Goal: Complete application form

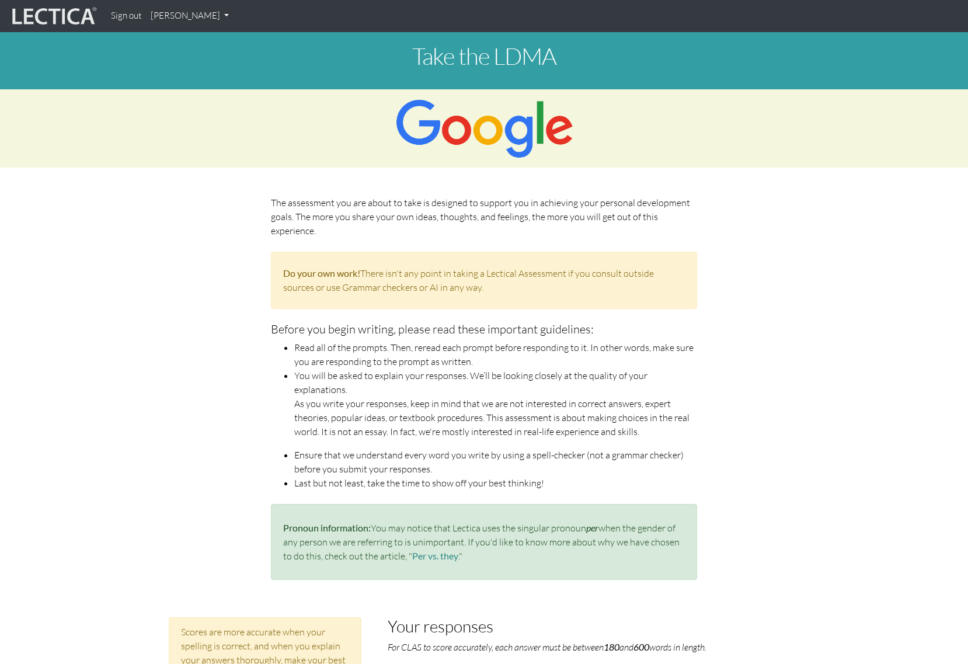
scroll to position [532, 0]
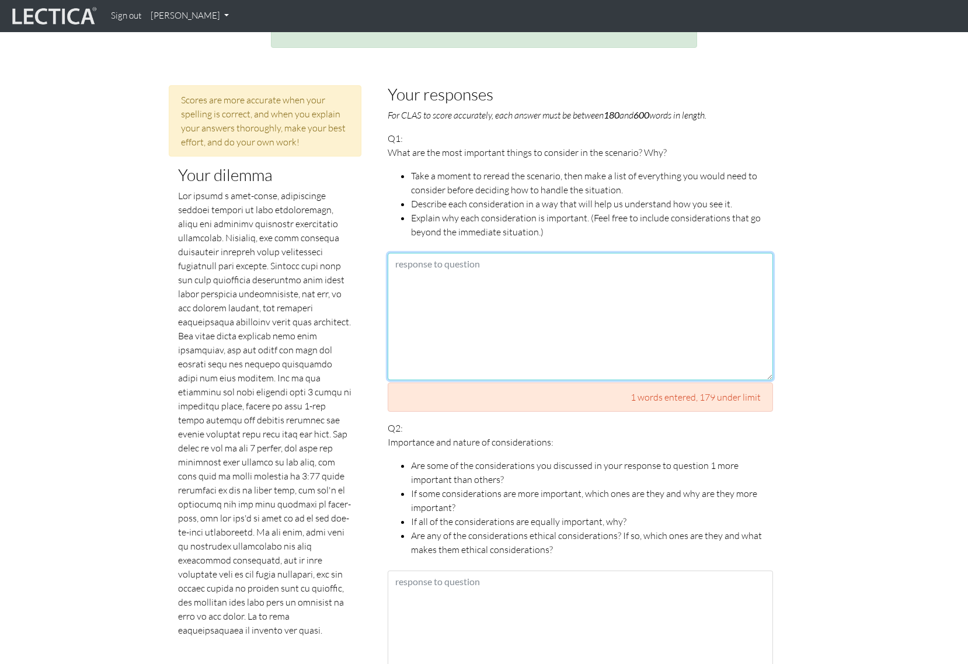
click at [479, 276] on textarea at bounding box center [580, 316] width 385 height 127
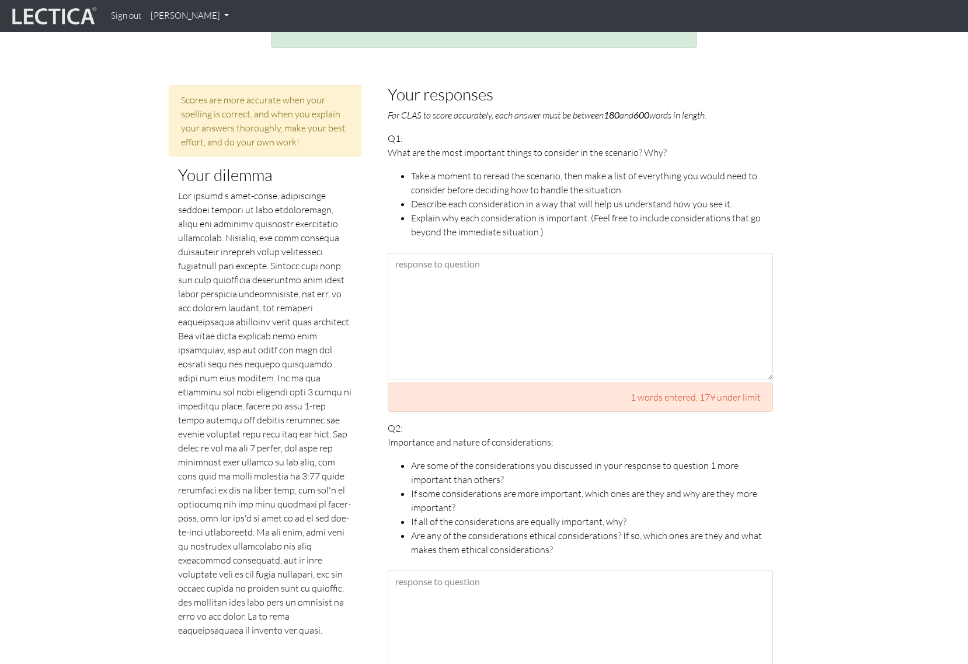
click at [274, 275] on p at bounding box center [265, 413] width 174 height 448
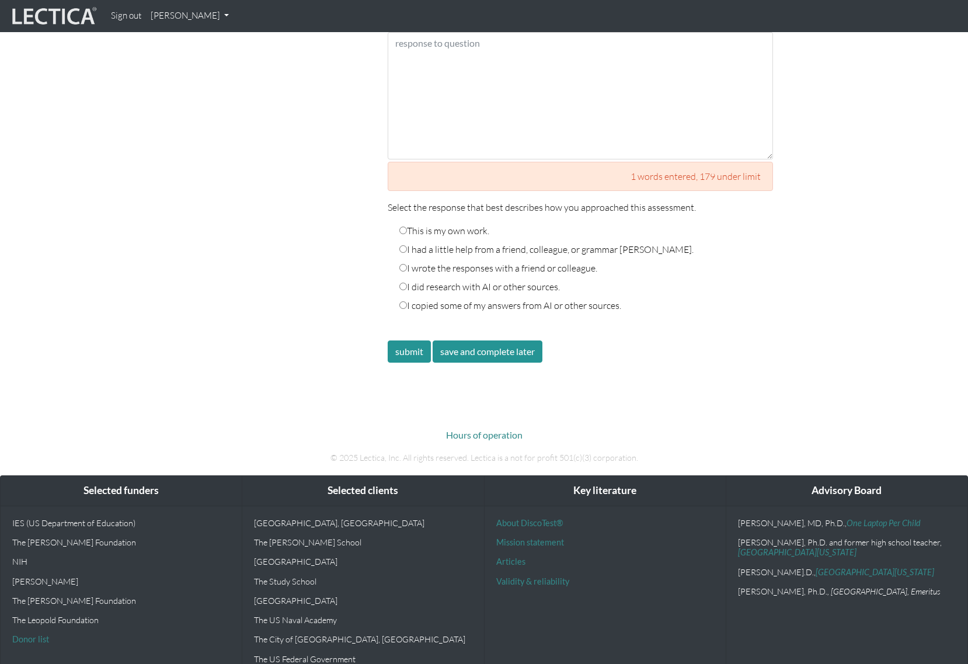
scroll to position [1960, 0]
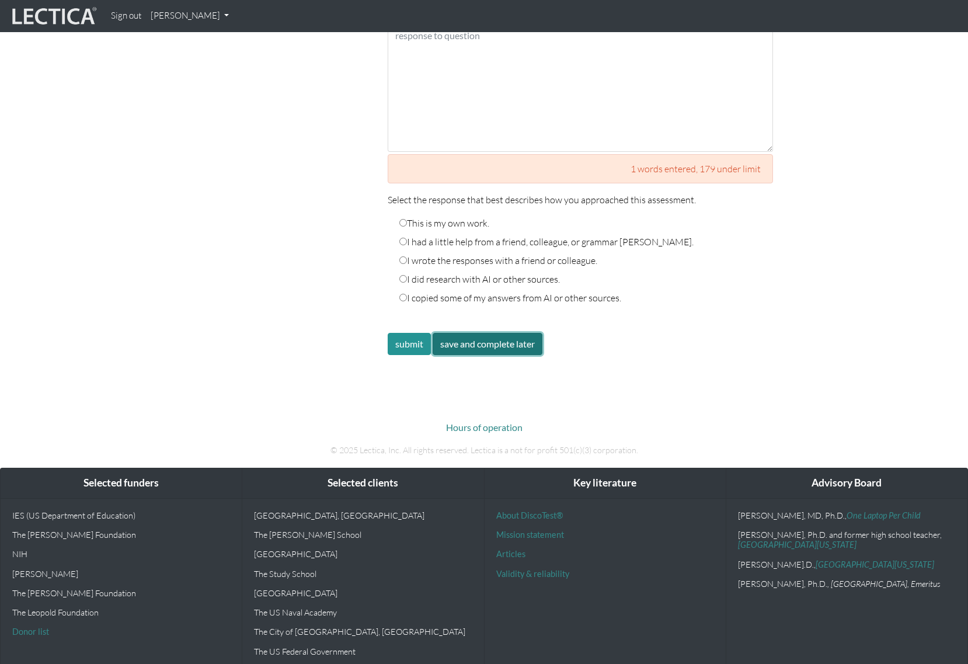
click at [504, 333] on button "save and complete later" at bounding box center [488, 344] width 110 height 22
click at [618, 334] on div "submit save and complete later" at bounding box center [580, 344] width 385 height 22
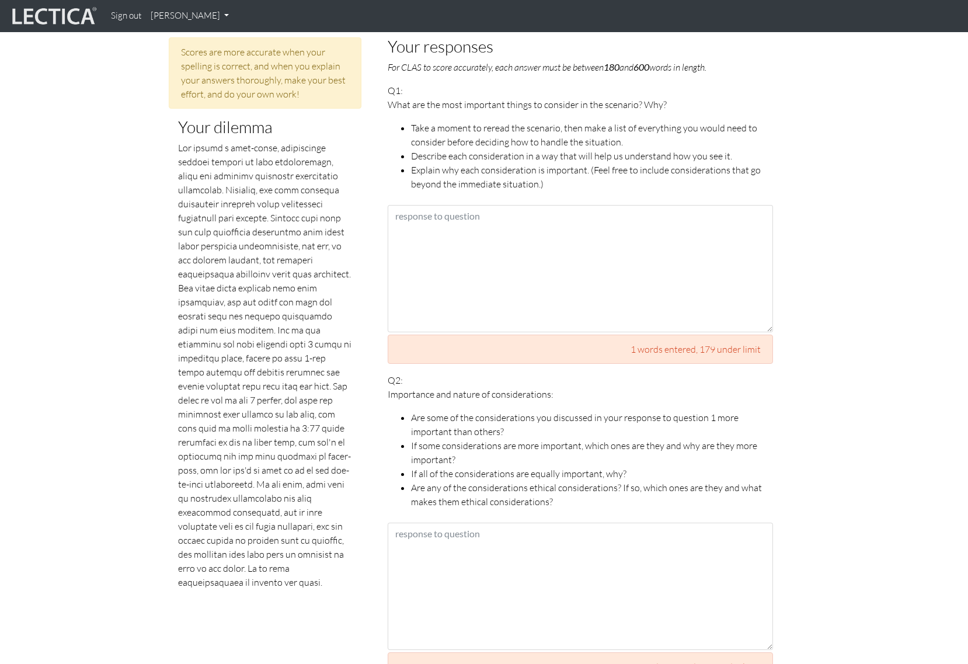
scroll to position [583, 0]
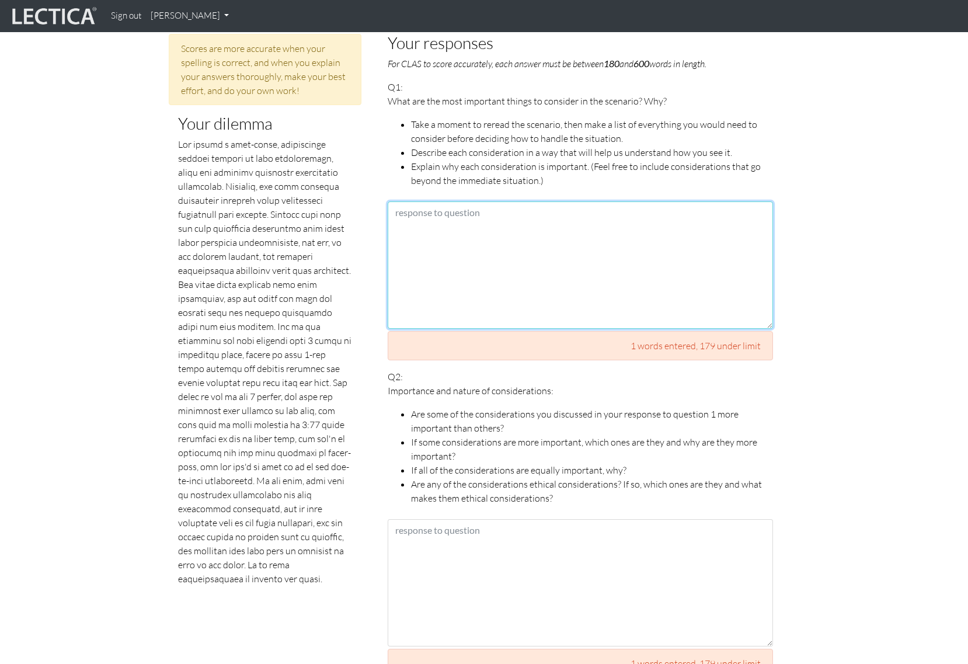
click at [572, 231] on textarea at bounding box center [580, 264] width 385 height 127
type textarea "I notice a number of positives about the"
type textarea "[PERSON_NAME]"
type textarea "downsoze downsize"
type textarea "situatioon"
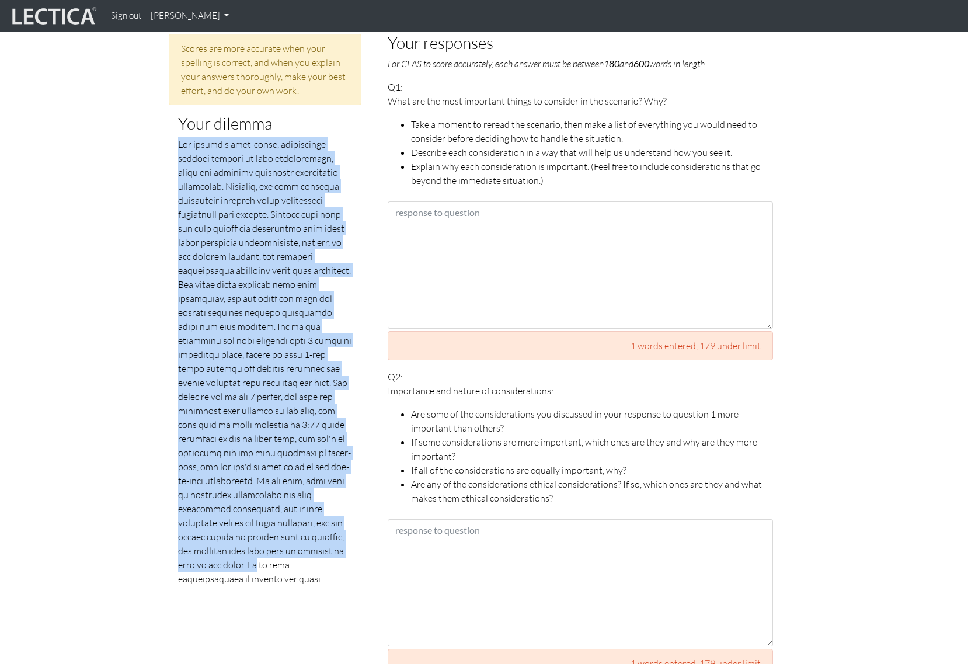
drag, startPoint x: 178, startPoint y: 127, endPoint x: 349, endPoint y: 543, distance: 449.4
click at [349, 543] on p at bounding box center [265, 361] width 174 height 448
click at [341, 548] on p at bounding box center [265, 361] width 174 height 448
copy p "You manage a high-level, technically complex project in your organization, whic…"
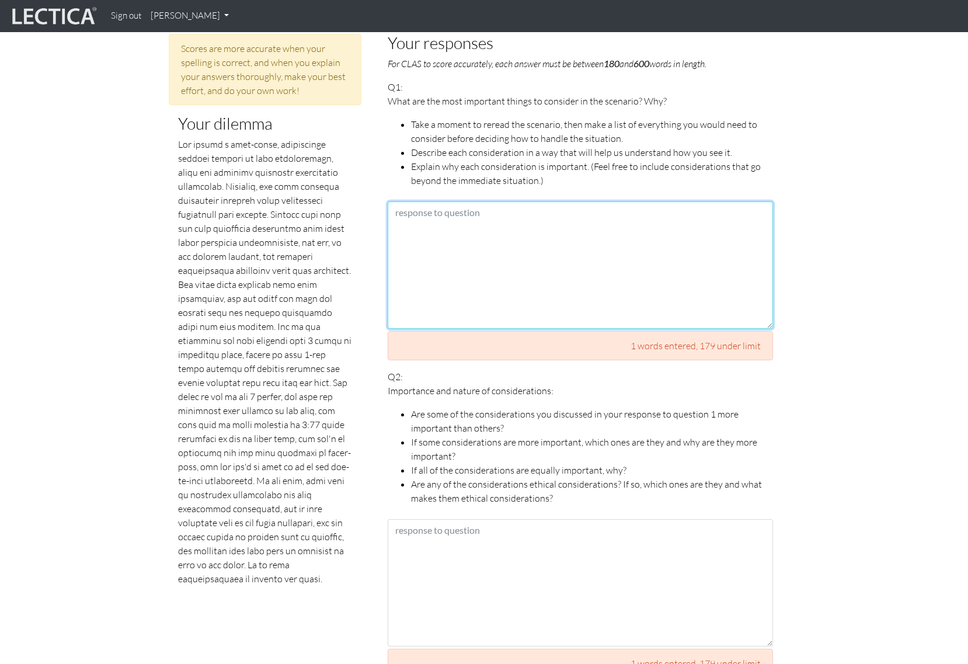
click at [512, 241] on textarea at bounding box center [580, 264] width 385 height 127
click at [587, 210] on textarea at bounding box center [580, 264] width 385 height 127
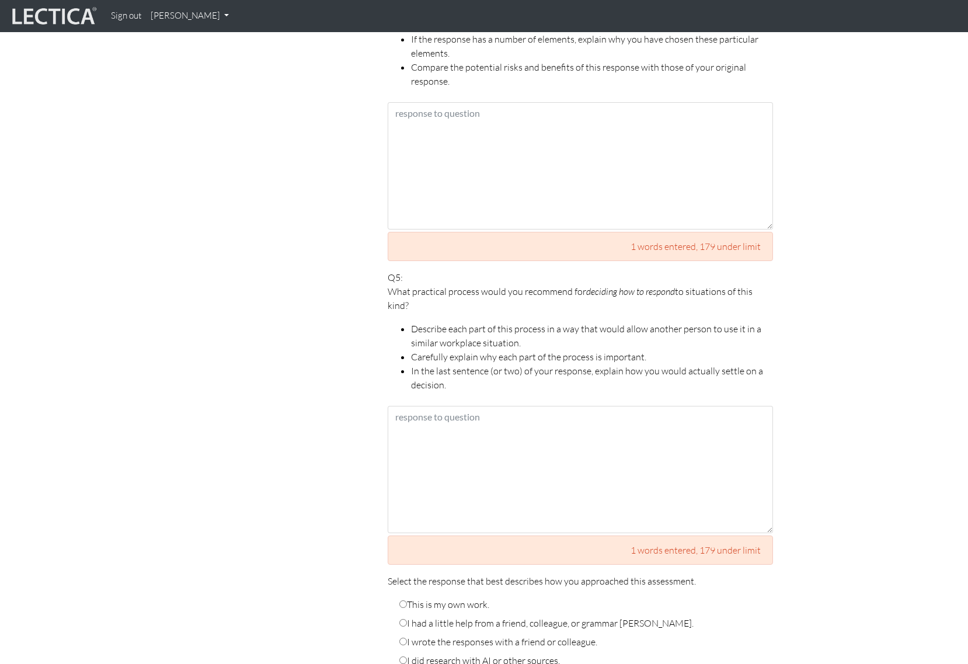
scroll to position [1499, 0]
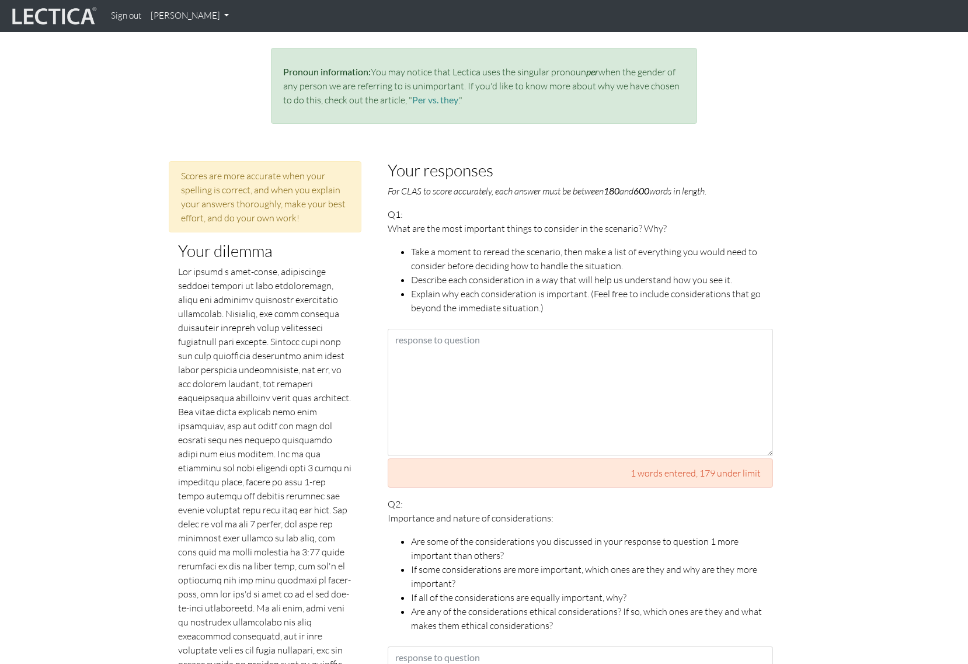
scroll to position [291, 0]
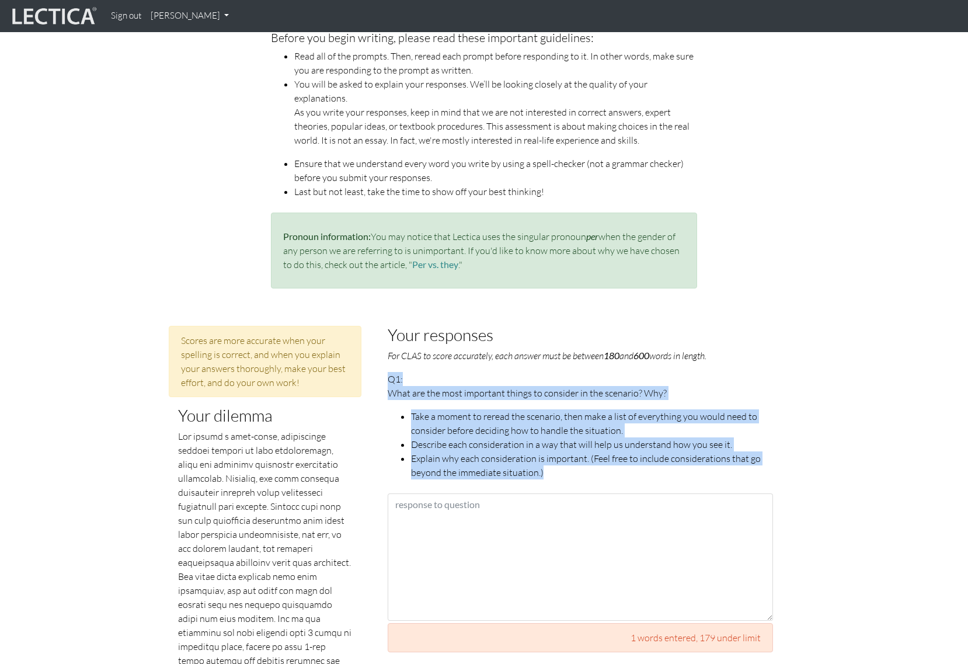
drag, startPoint x: 390, startPoint y: 365, endPoint x: 577, endPoint y: 460, distance: 209.4
click at [577, 460] on p "Q1: What are the most important things to consider in the scenario? Why? Take a…" at bounding box center [580, 425] width 385 height 107
copy p "Q1: What are the most important things to consider in the scenario? Why? Take a…"
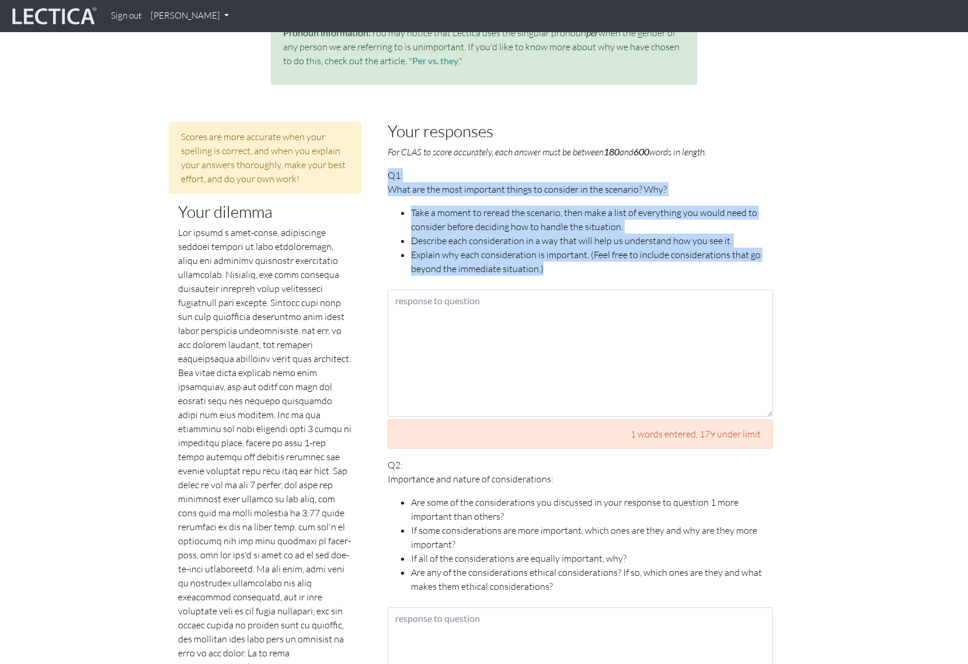
scroll to position [496, 0]
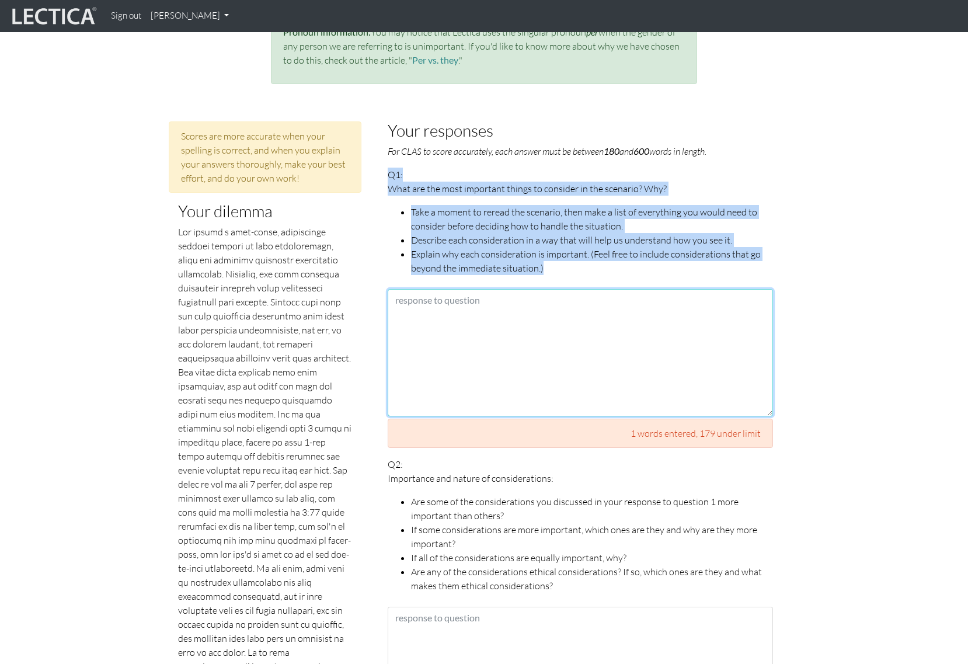
click at [480, 316] on textarea at bounding box center [580, 352] width 385 height 127
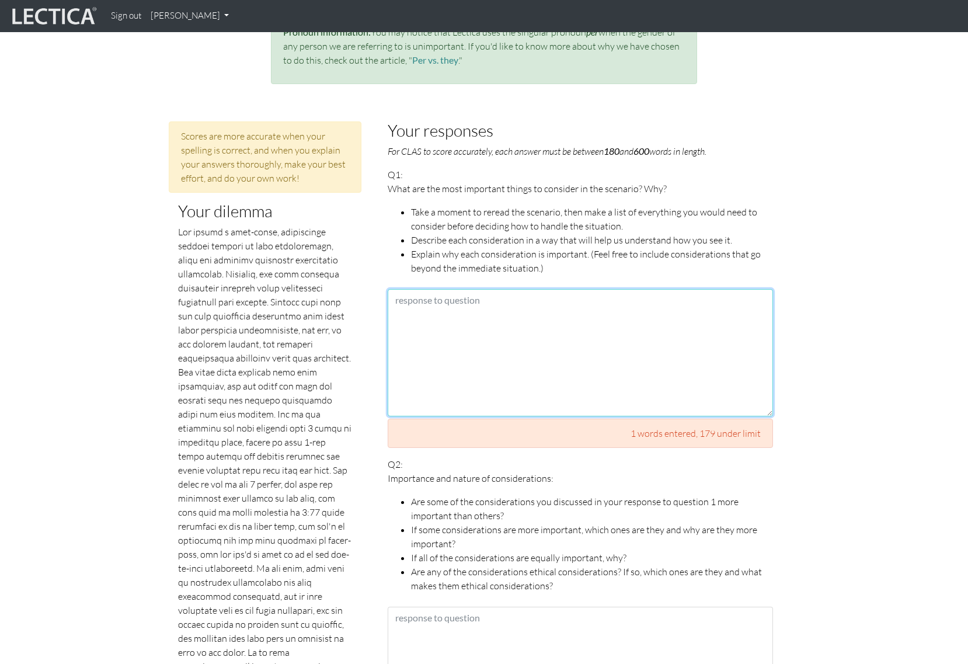
paste textarea "Here are some key considerations What is the team responsible for? Understandin…"
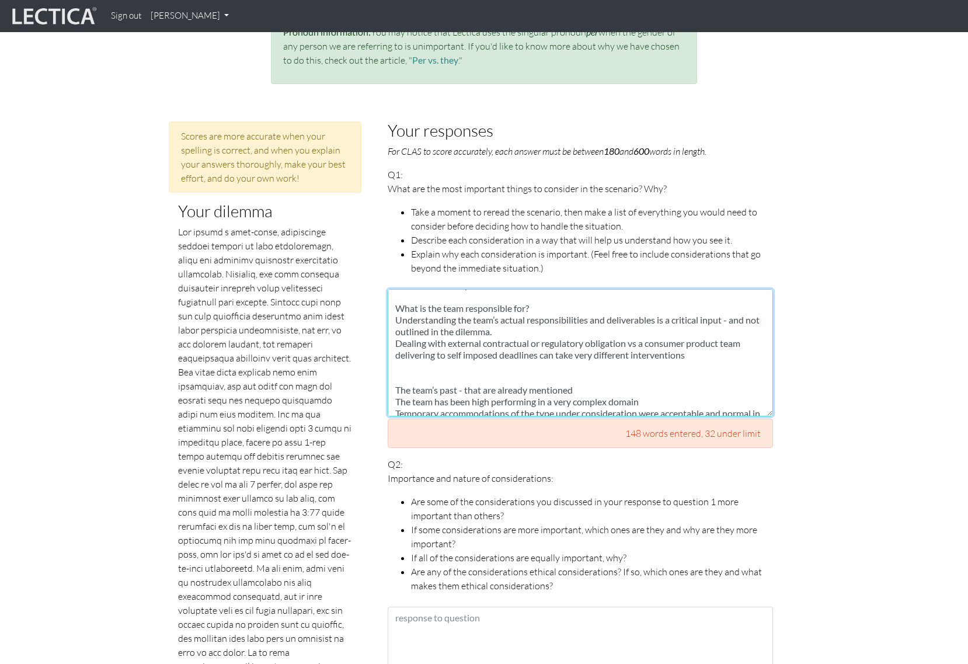
scroll to position [0, 0]
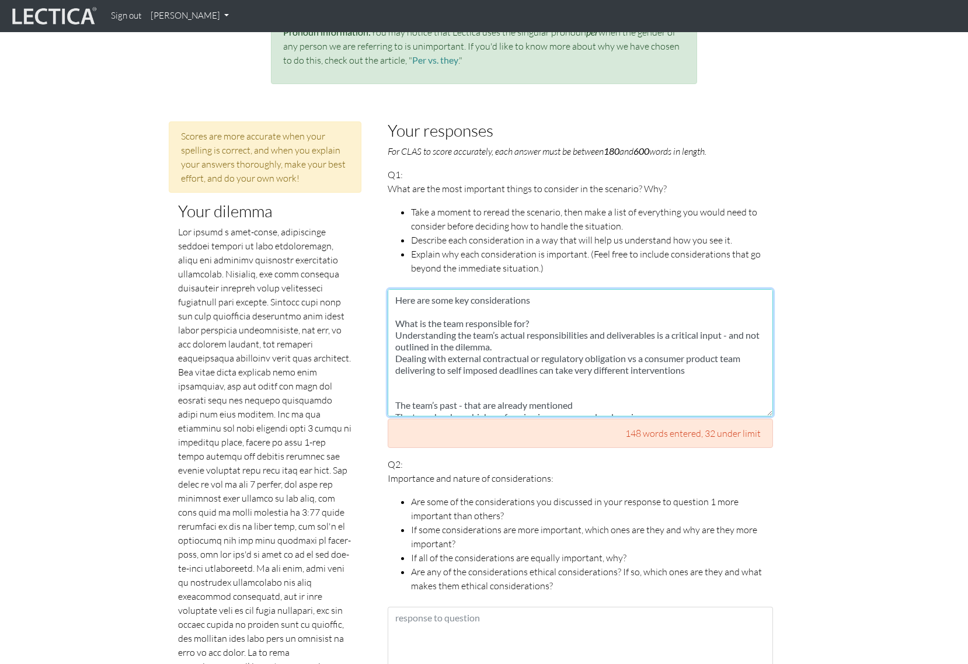
click at [614, 343] on textarea "Here are some key considerations What is the team responsible for? Understandin…" at bounding box center [580, 352] width 385 height 127
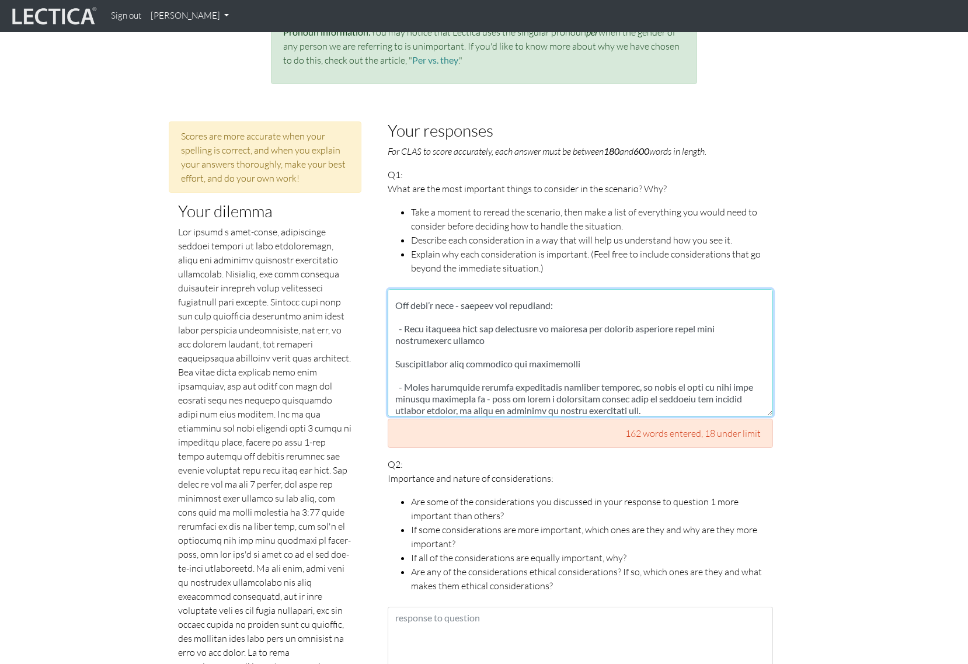
scroll to position [205, 0]
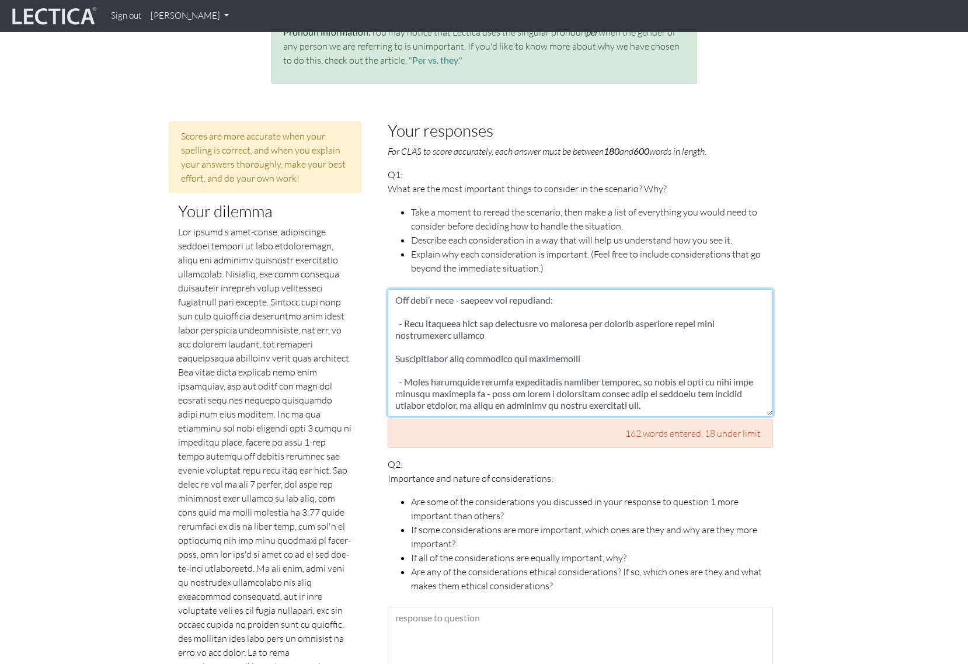
click at [646, 348] on textarea at bounding box center [580, 352] width 385 height 127
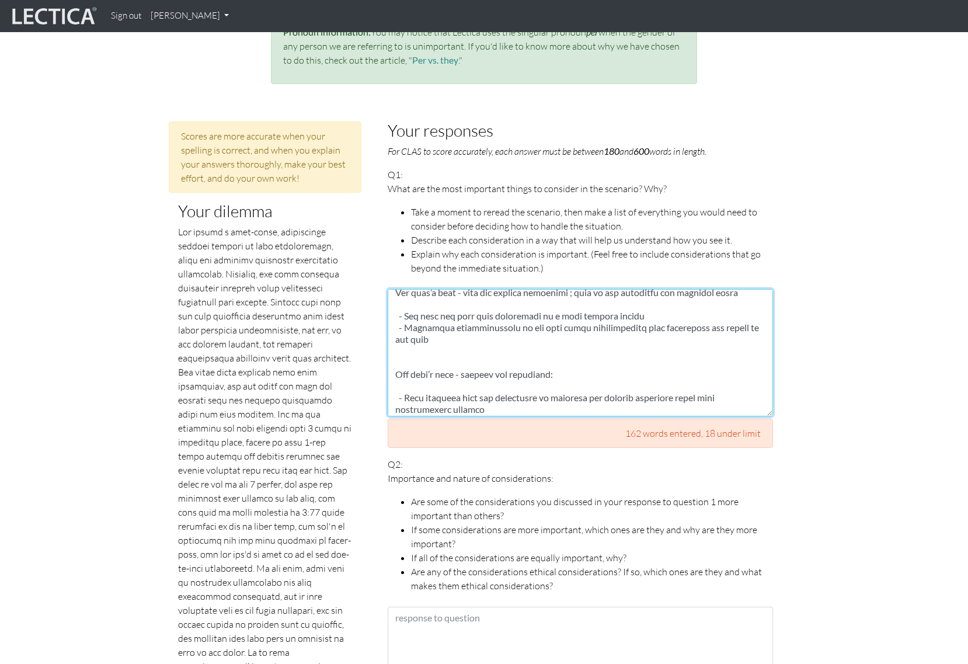
scroll to position [123, 0]
click at [576, 351] on textarea at bounding box center [580, 352] width 385 height 127
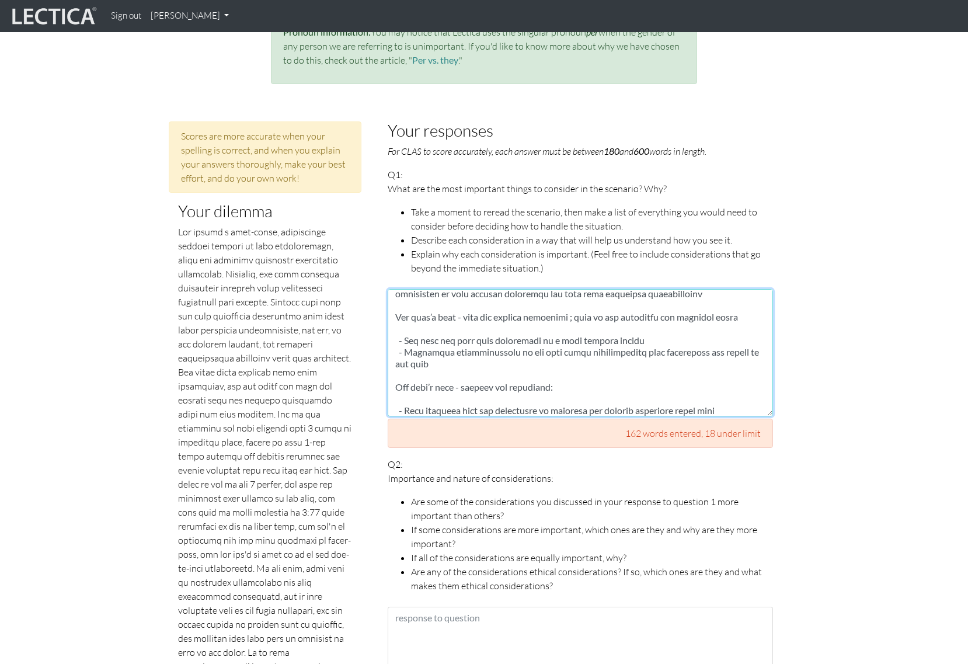
scroll to position [123, 0]
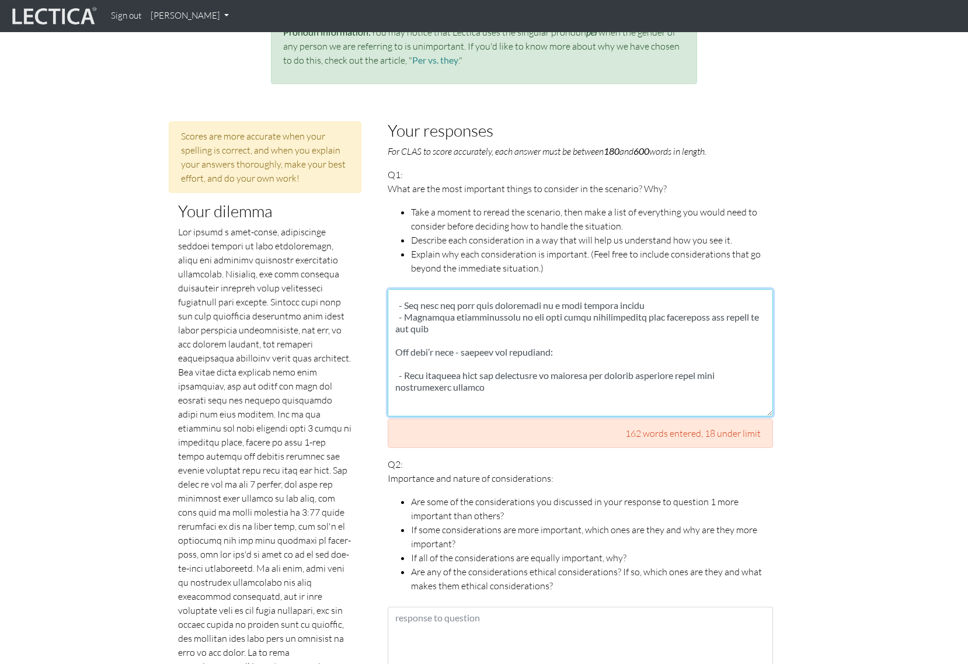
paste textarea "What discretionary compensation tools do I have at my disposal? Do I have the a…"
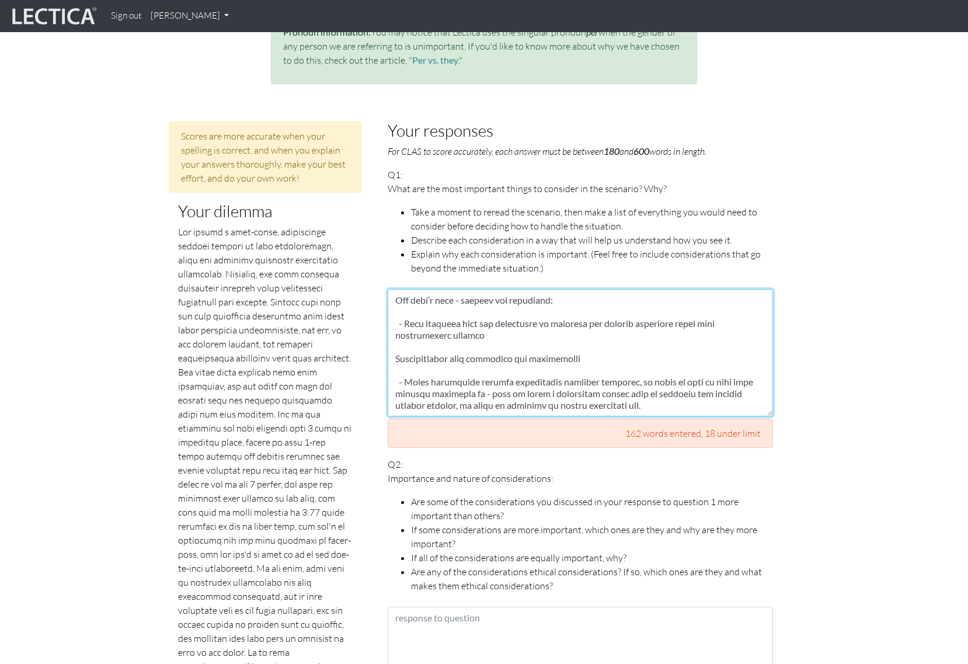
scroll to position [205, 0]
paste textarea "What discretionary compensation tools do I have at my disposal? Do I have the a…"
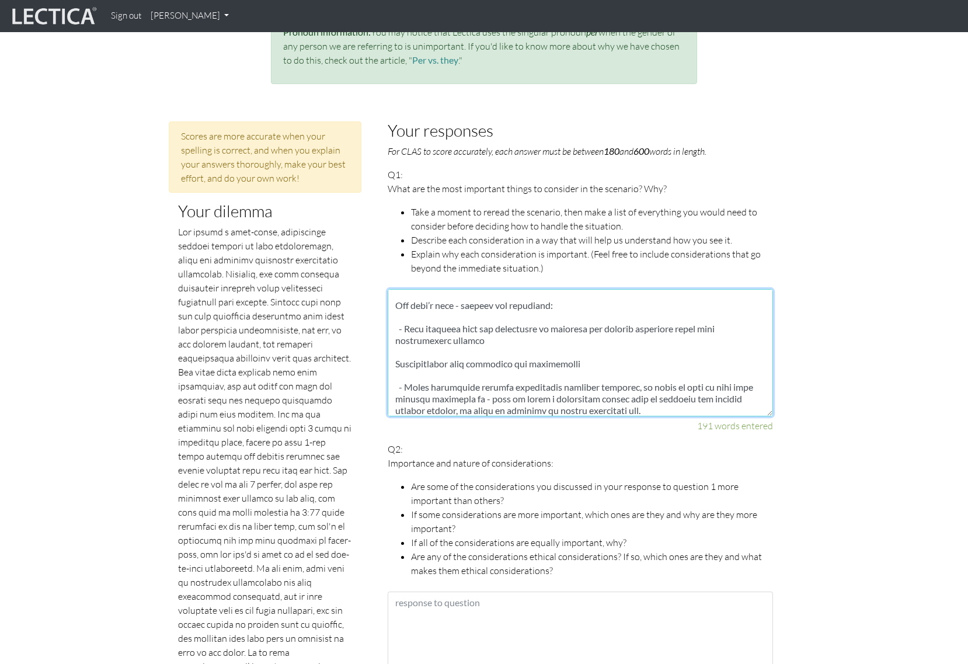
scroll to position [193, 0]
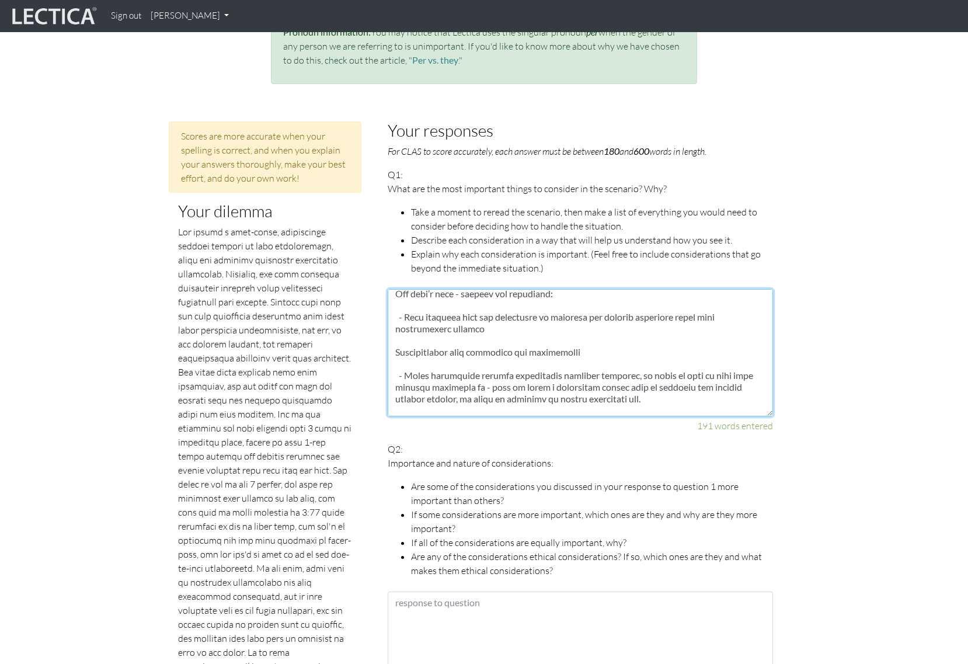
click at [486, 365] on textarea at bounding box center [580, 352] width 385 height 127
click at [517, 378] on textarea at bounding box center [580, 352] width 385 height 127
click at [563, 374] on textarea at bounding box center [580, 352] width 385 height 127
click at [620, 384] on textarea at bounding box center [580, 352] width 385 height 127
click at [684, 357] on textarea at bounding box center [580, 352] width 385 height 127
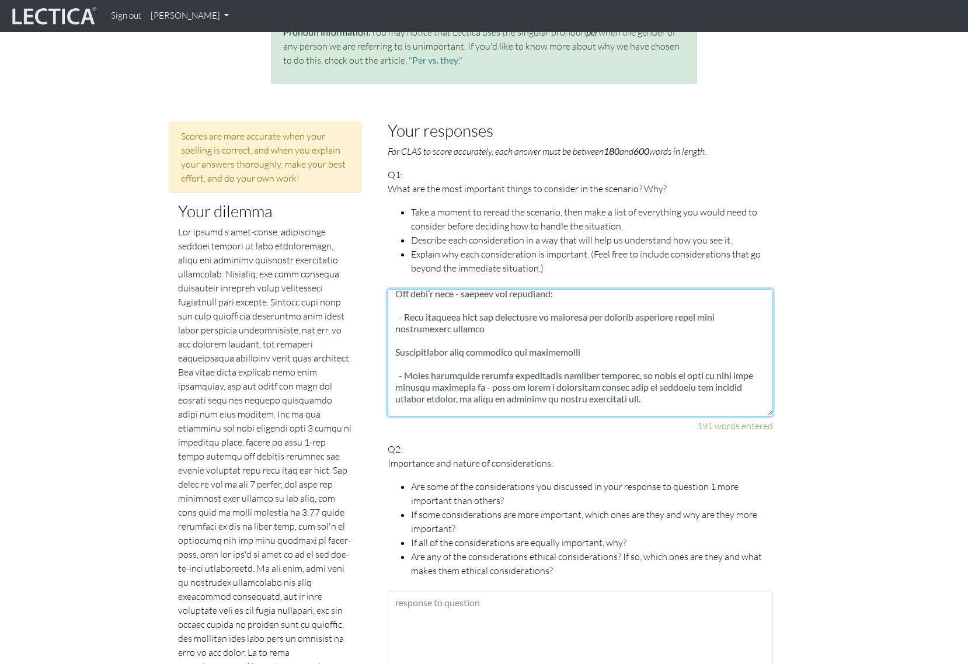
click at [632, 360] on textarea at bounding box center [580, 352] width 385 height 127
drag, startPoint x: 623, startPoint y: 368, endPoint x: 632, endPoint y: 367, distance: 8.2
click at [624, 367] on textarea at bounding box center [580, 352] width 385 height 127
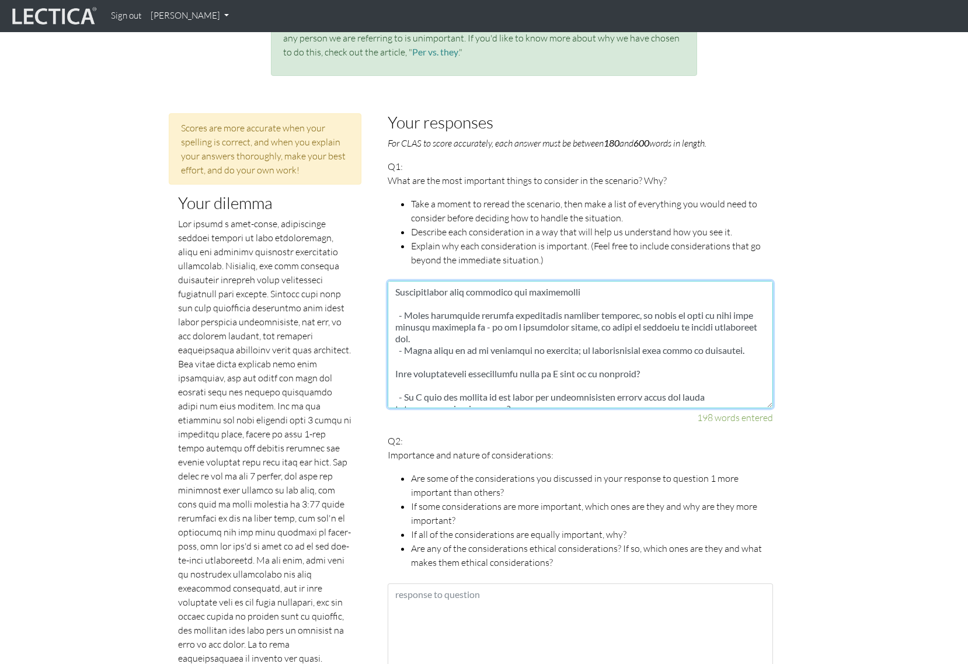
scroll to position [257, 0]
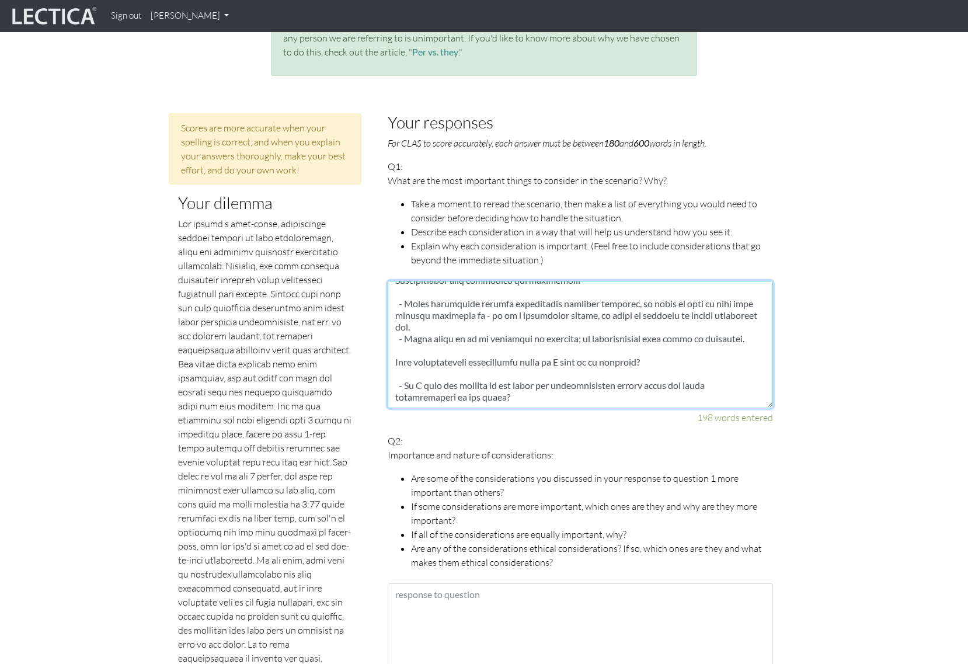
type textarea "Lore ips dolo sit ametconsectetu Adip el sed doei temporincid utl? - Etdolorema…"
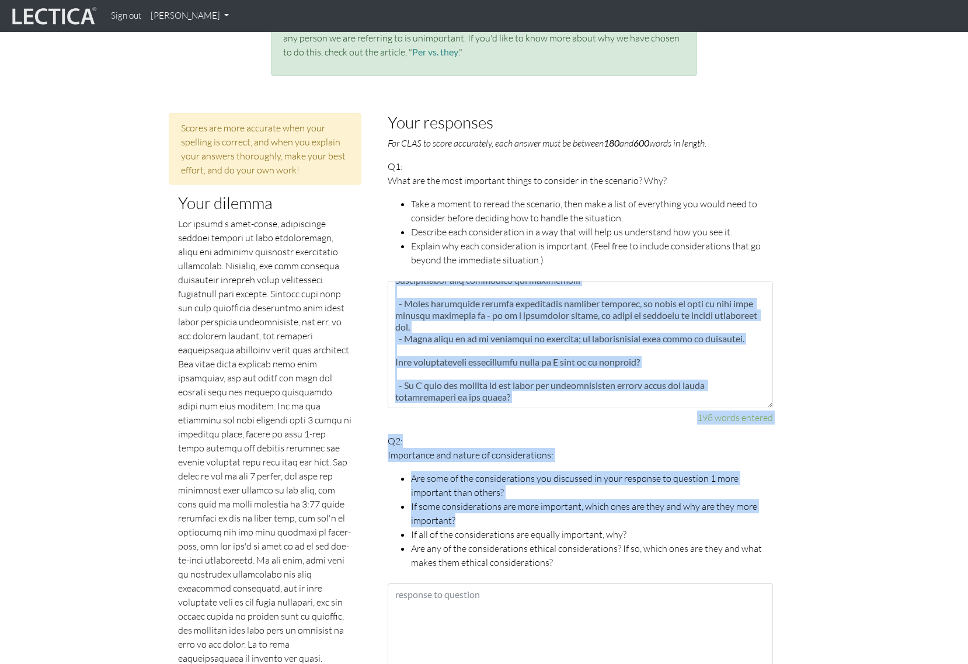
drag, startPoint x: 773, startPoint y: 392, endPoint x: 808, endPoint y: 483, distance: 97.2
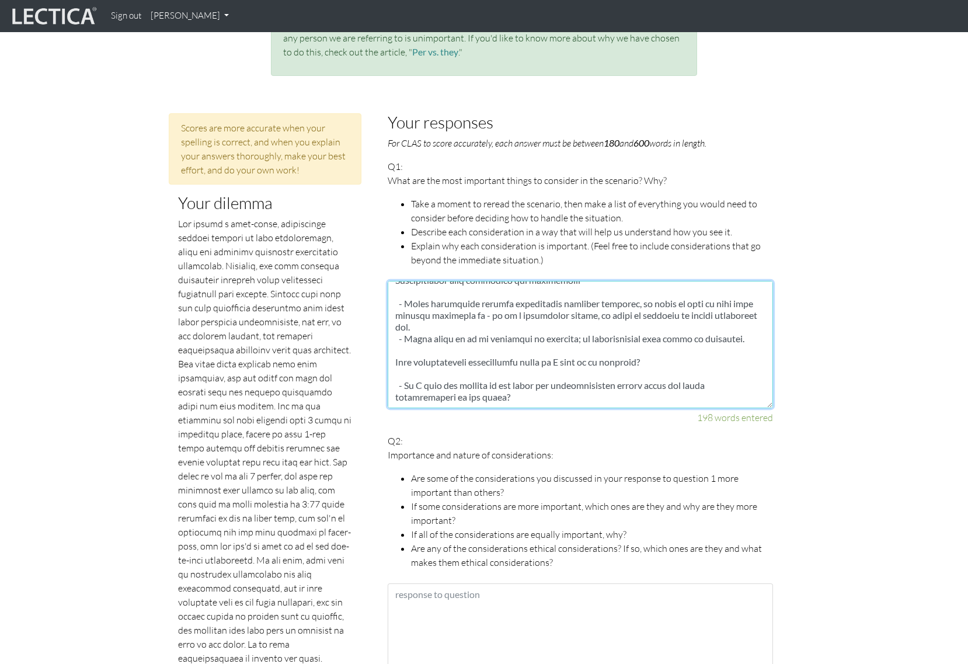
click at [766, 364] on textarea at bounding box center [580, 344] width 385 height 127
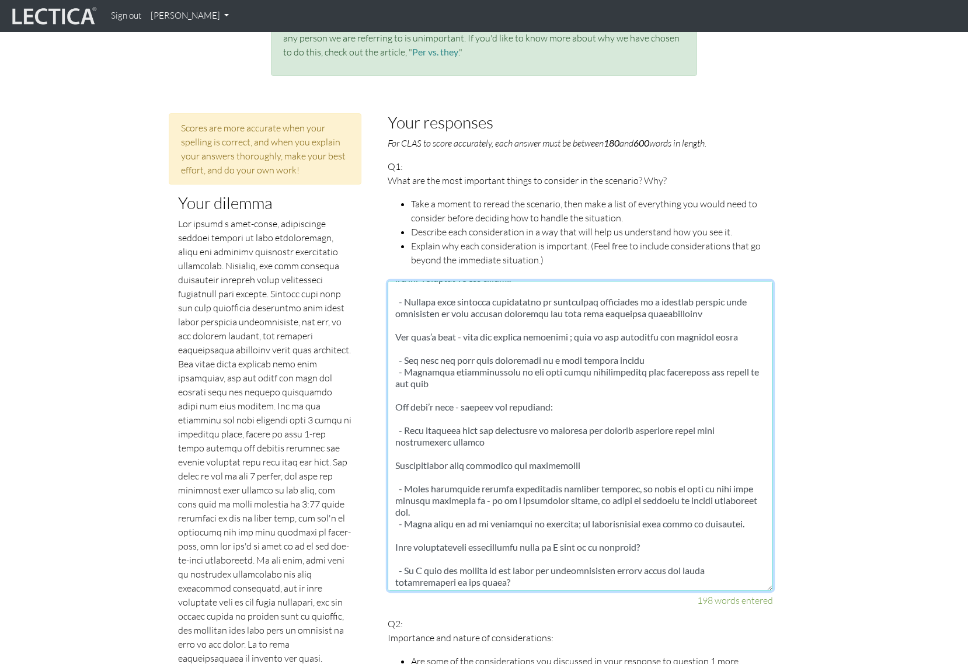
drag, startPoint x: 771, startPoint y: 392, endPoint x: 804, endPoint y: 568, distance: 178.8
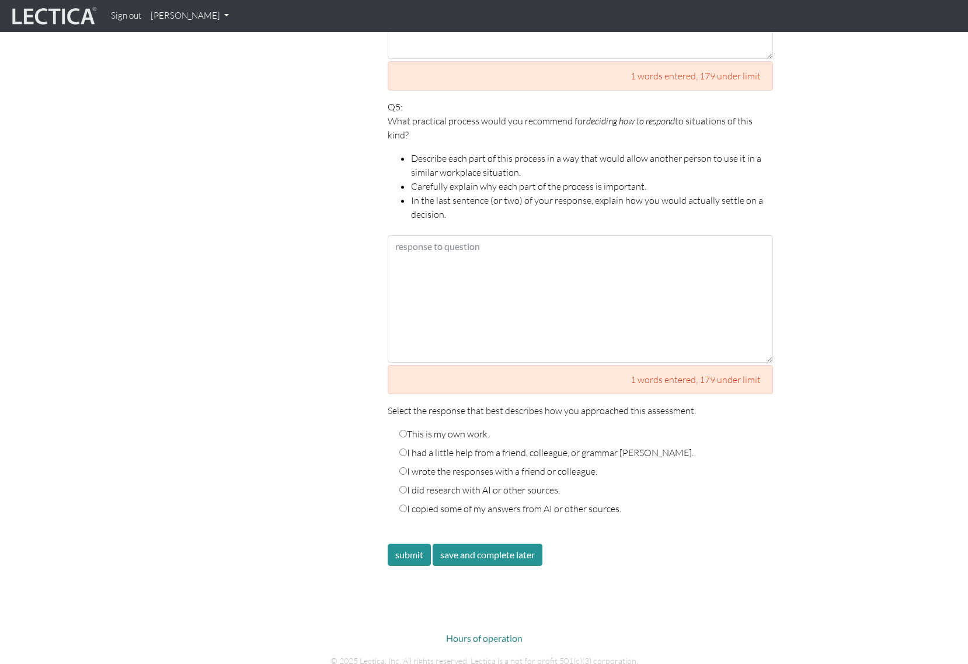
scroll to position [2128, 0]
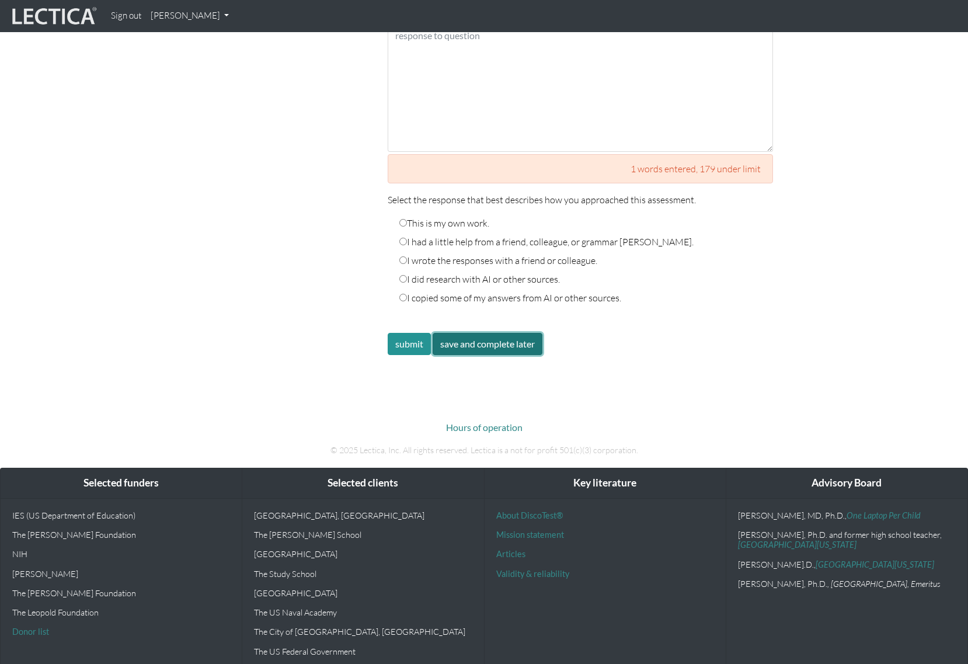
click at [490, 333] on button "save and complete later" at bounding box center [488, 344] width 110 height 22
